Goal: Check status: Check status

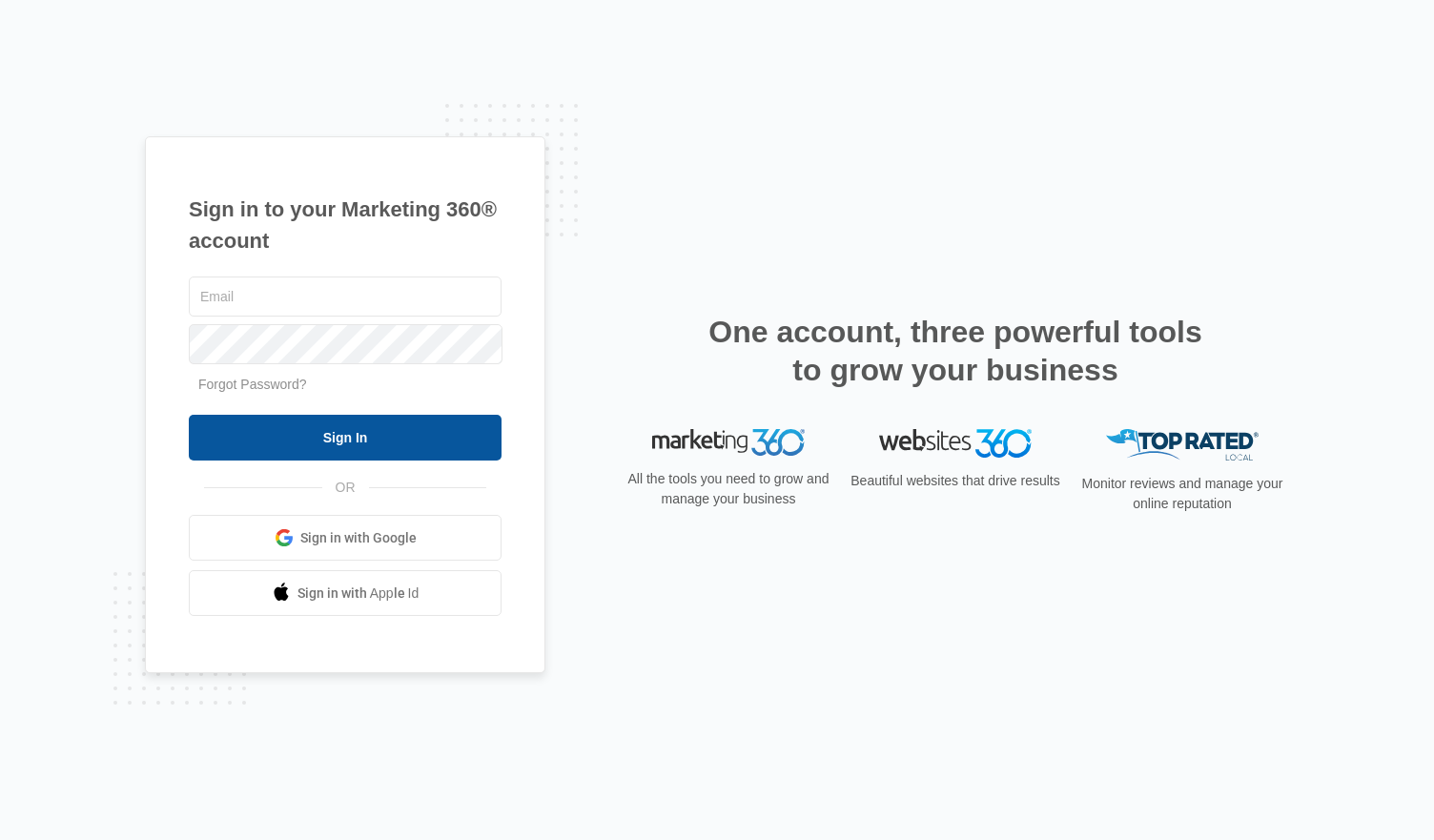
type input "[PERSON_NAME][EMAIL_ADDRESS][DOMAIN_NAME]"
click at [420, 448] on input "Sign In" at bounding box center [345, 437] width 313 height 46
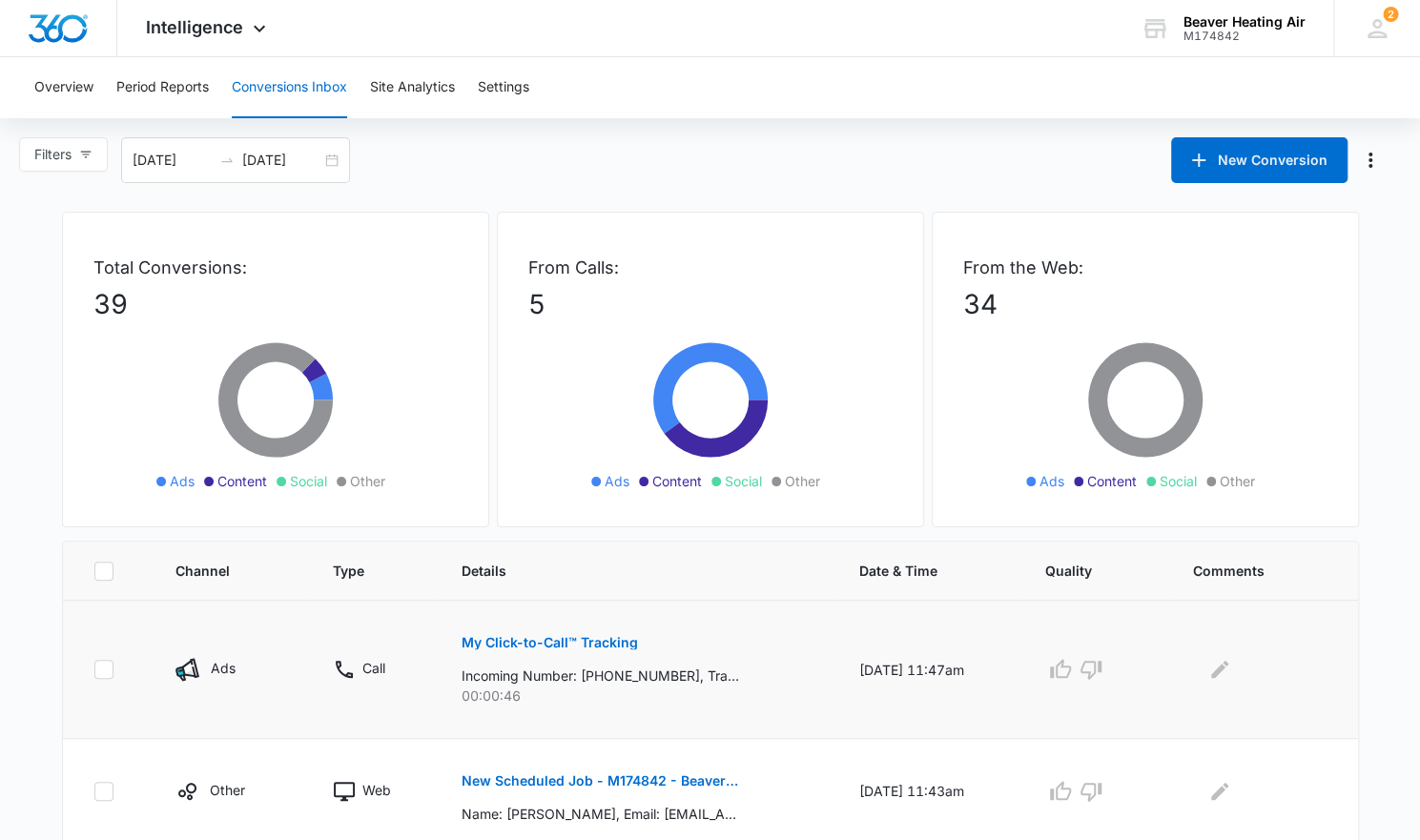
click at [664, 687] on p "00:00:46" at bounding box center [637, 696] width 352 height 20
click at [584, 641] on p "My Click-to-Call™ Tracking" at bounding box center [550, 642] width 176 height 14
